Goal: Check status

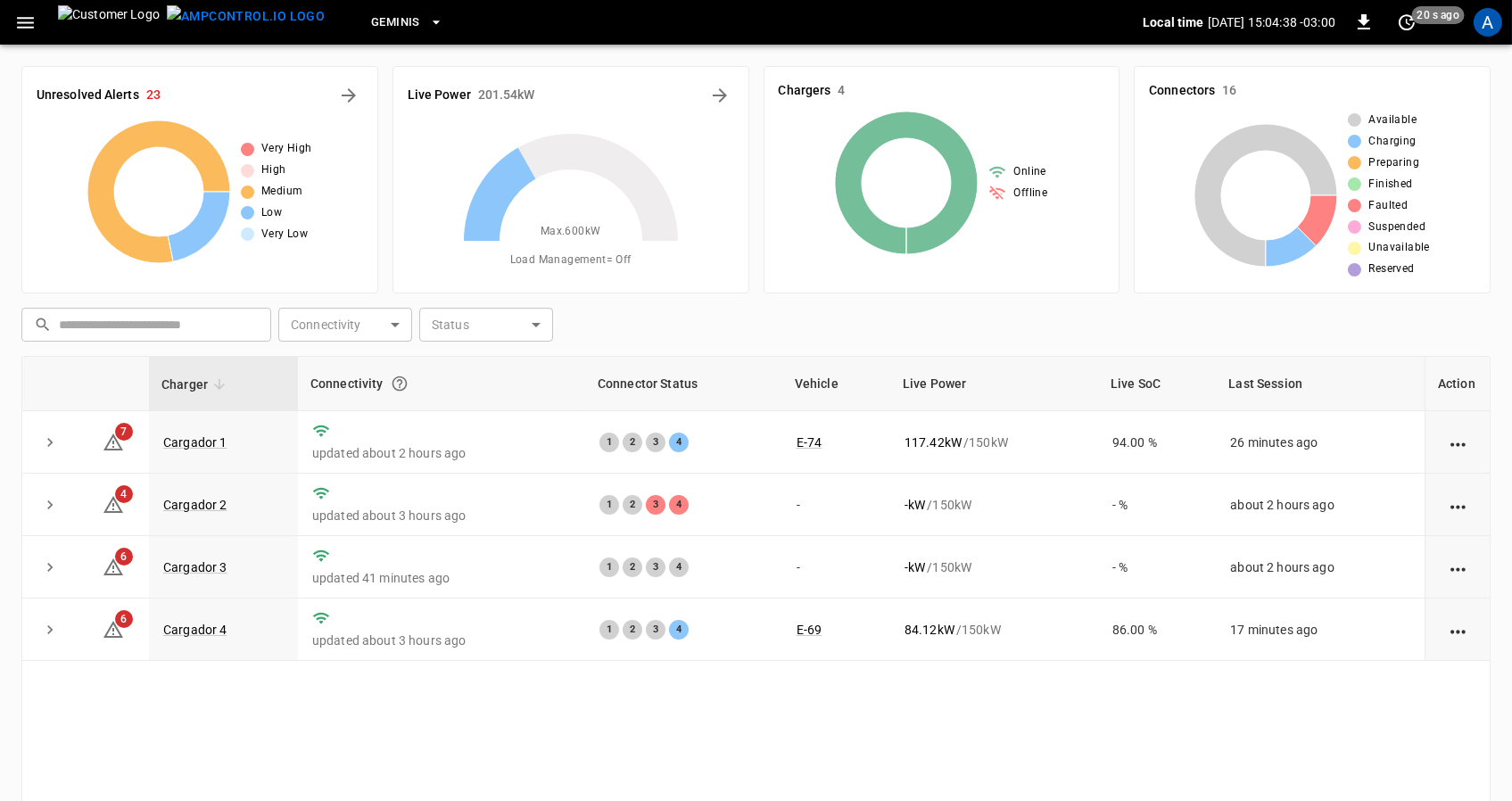
click at [642, 721] on div "Charger Connectivity Connector Status Vehicle Live Power Live SoC Last Session …" at bounding box center [756, 637] width 1470 height 561
